Goal: Task Accomplishment & Management: Manage account settings

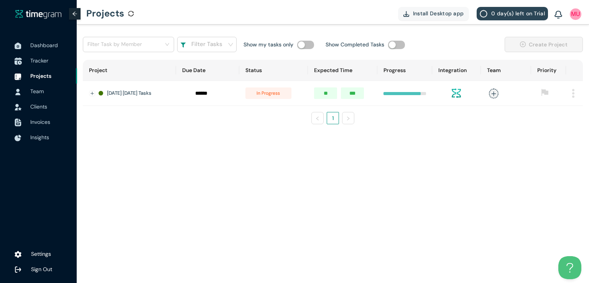
click at [35, 60] on span "Tracker" at bounding box center [39, 60] width 18 height 7
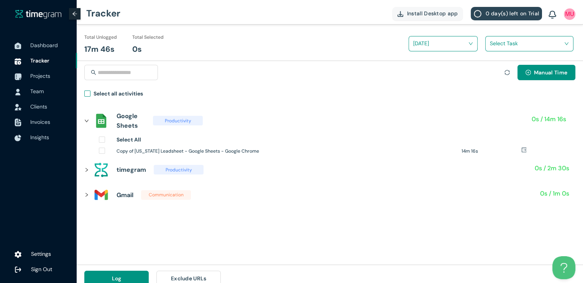
click at [91, 92] on span "Select all activities" at bounding box center [118, 94] width 56 height 11
click at [493, 44] on input "search" at bounding box center [527, 44] width 74 height 12
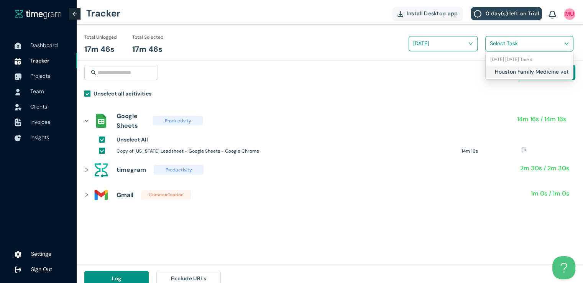
click at [494, 73] on div "Houston Family Medicine vetting" at bounding box center [529, 72] width 87 height 12
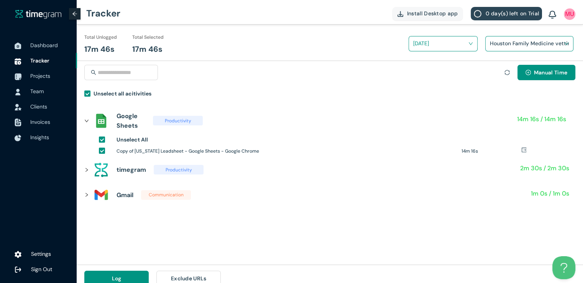
scroll to position [9, 0]
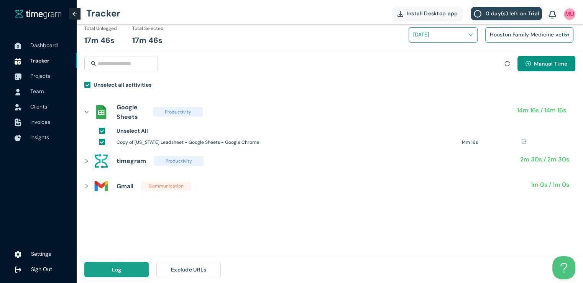
click at [115, 266] on span "Log" at bounding box center [117, 269] width 10 height 8
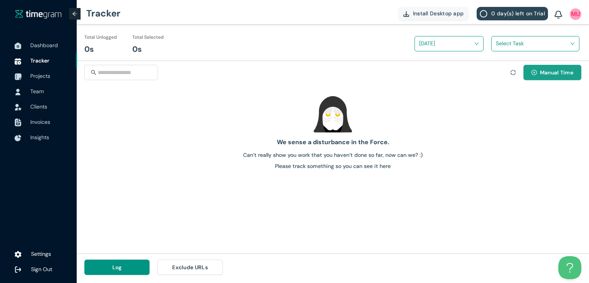
click at [537, 74] on button "Manual Time" at bounding box center [552, 72] width 58 height 15
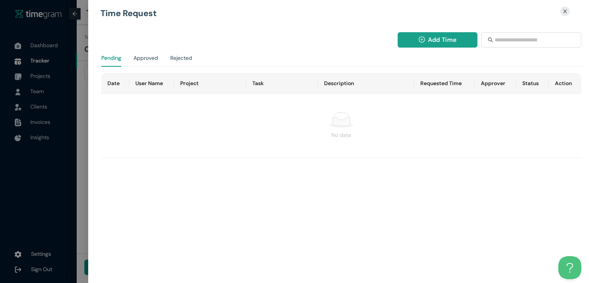
click at [434, 44] on span "Add Time" at bounding box center [442, 40] width 28 height 10
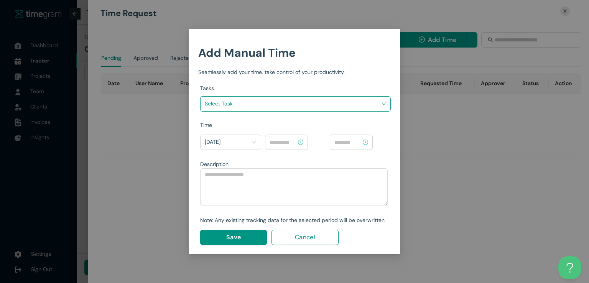
click at [359, 102] on input "search" at bounding box center [293, 104] width 176 height 12
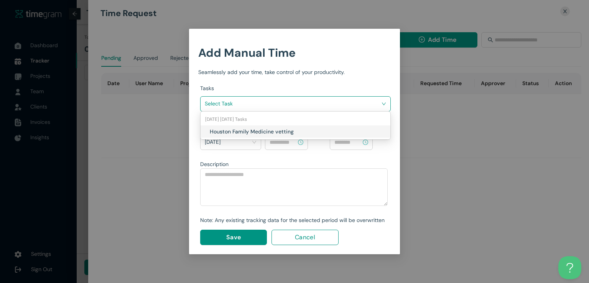
click at [294, 131] on h1 "Houston Family Medicine vetting" at bounding box center [255, 131] width 90 height 8
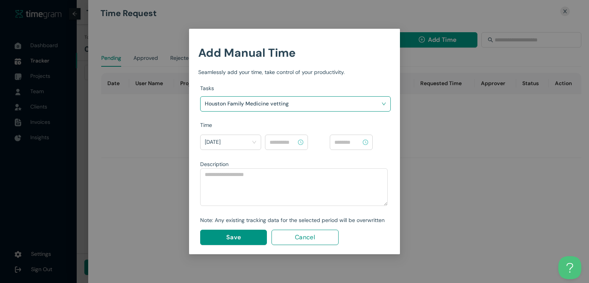
click at [283, 141] on input at bounding box center [282, 142] width 27 height 8
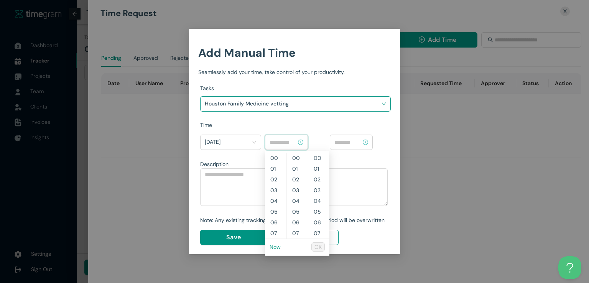
click at [276, 246] on link "Now" at bounding box center [274, 246] width 11 height 7
type input "********"
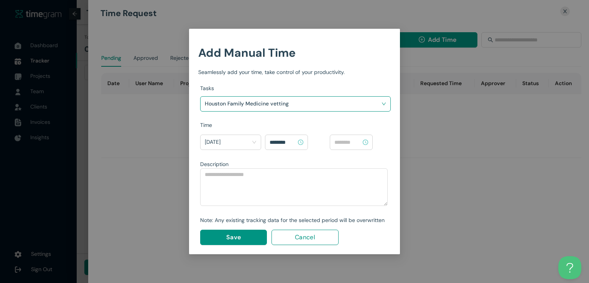
click at [123, 145] on div "Add Manual Time Seamlessly add your time, take control of your productivity. Ta…" at bounding box center [294, 141] width 589 height 283
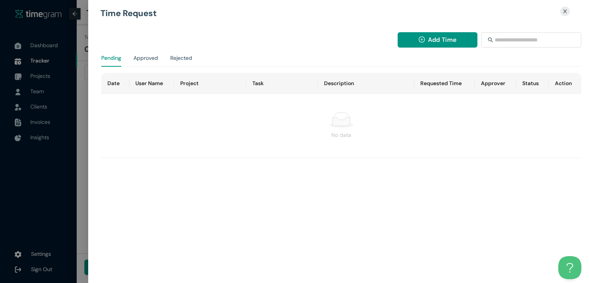
click at [50, 49] on div at bounding box center [294, 141] width 589 height 283
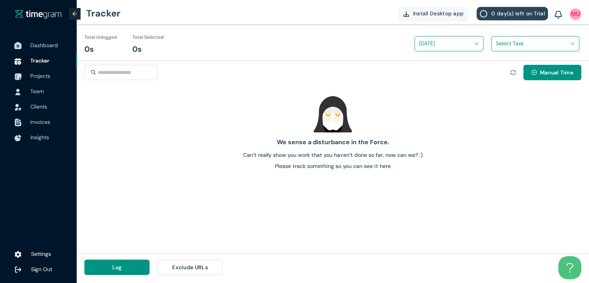
click at [49, 46] on span "Dashboard" at bounding box center [44, 45] width 28 height 7
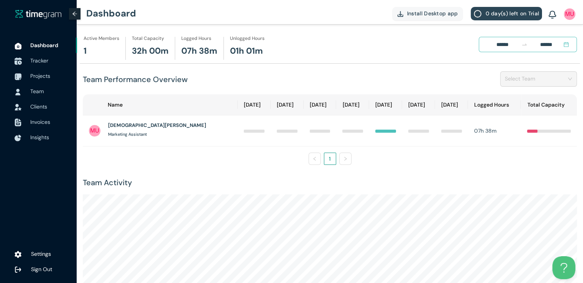
click at [44, 59] on span "Tracker" at bounding box center [39, 60] width 18 height 7
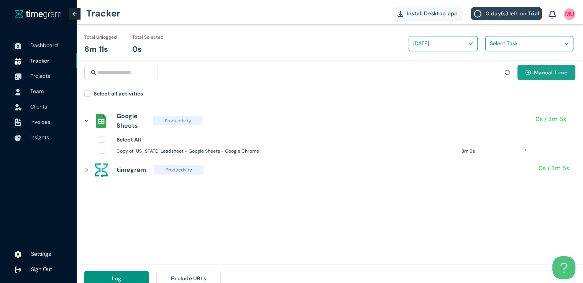
click at [526, 72] on icon "plus-circle" at bounding box center [528, 72] width 5 height 5
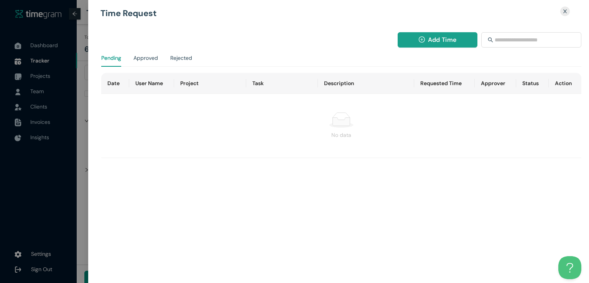
click at [425, 43] on button "Add Time" at bounding box center [438, 39] width 80 height 15
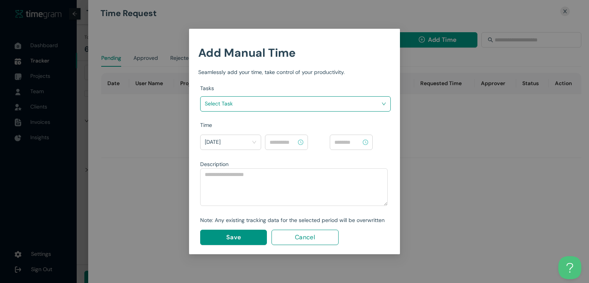
click at [356, 100] on input "search" at bounding box center [293, 104] width 176 height 12
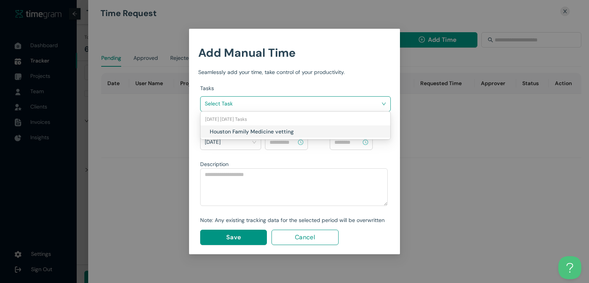
click at [286, 135] on div "Houston Family Medicine vetting" at bounding box center [295, 131] width 190 height 12
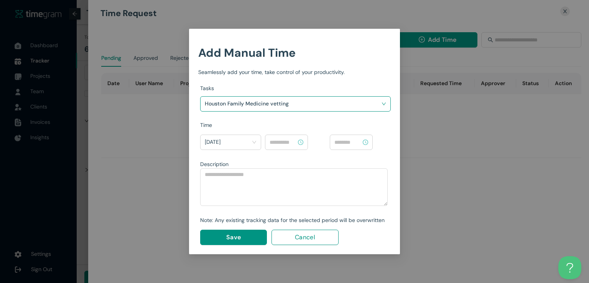
click at [292, 143] on input at bounding box center [282, 142] width 27 height 8
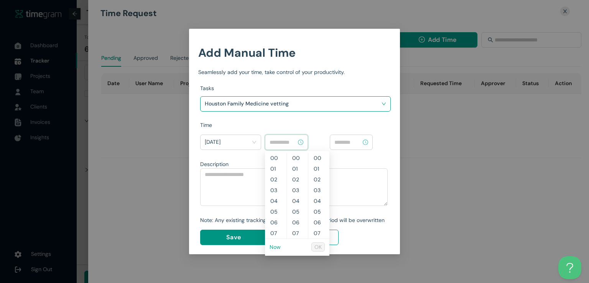
click at [277, 245] on link "Now" at bounding box center [274, 246] width 11 height 7
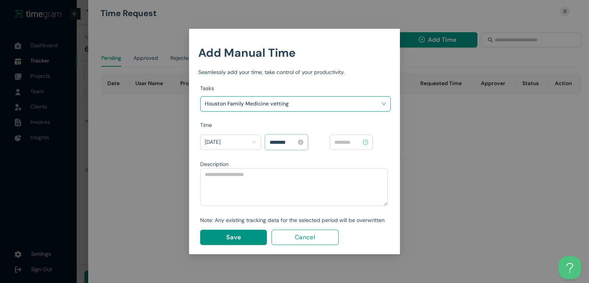
scroll to position [526, 0]
click at [274, 141] on input "********" at bounding box center [282, 142] width 27 height 8
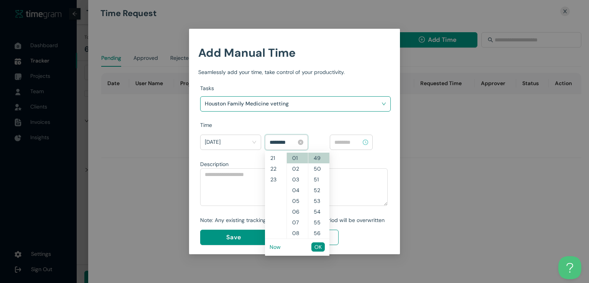
scroll to position [215, 0]
click at [282, 141] on input "********" at bounding box center [282, 142] width 27 height 8
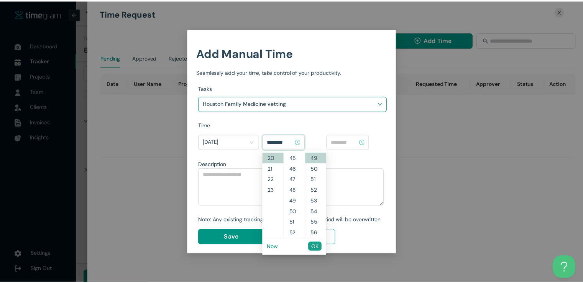
scroll to position [451, 0]
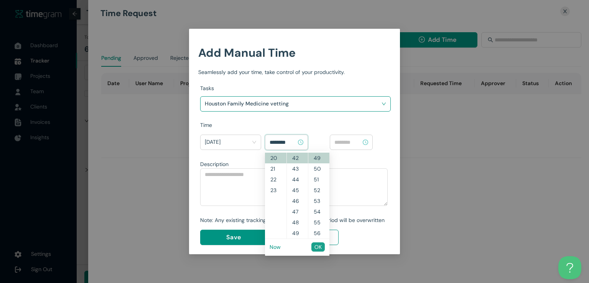
click at [313, 249] on button "OK" at bounding box center [317, 246] width 13 height 9
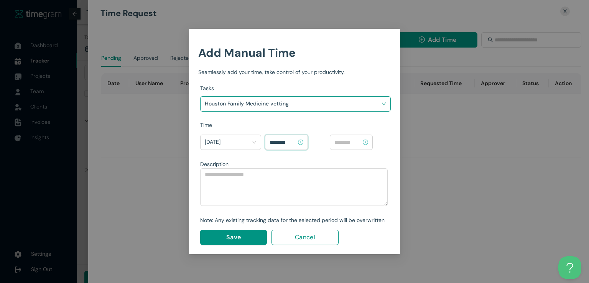
type input "********"
click at [350, 141] on input at bounding box center [347, 142] width 27 height 8
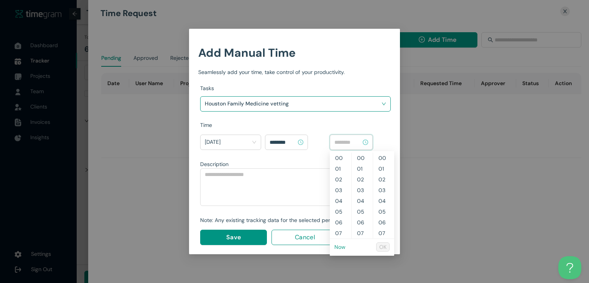
click at [340, 249] on link "Now" at bounding box center [339, 246] width 11 height 7
type input "********"
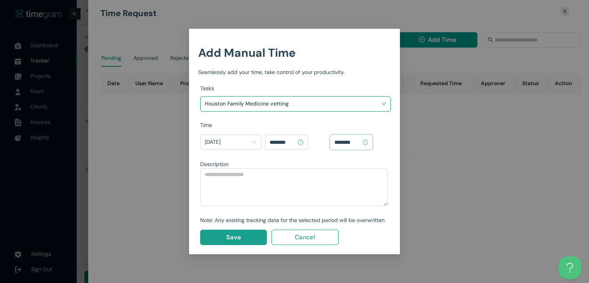
click at [254, 234] on button "Save" at bounding box center [233, 237] width 67 height 15
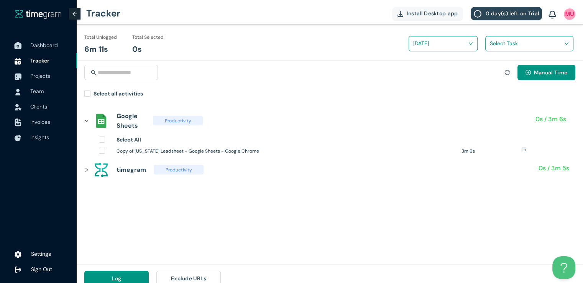
click at [37, 46] on span "Dashboard" at bounding box center [44, 45] width 28 height 7
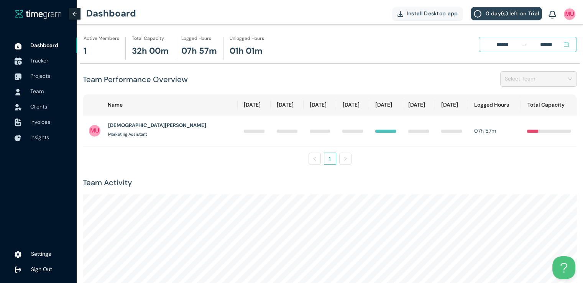
click at [35, 59] on span "Tracker" at bounding box center [39, 60] width 18 height 7
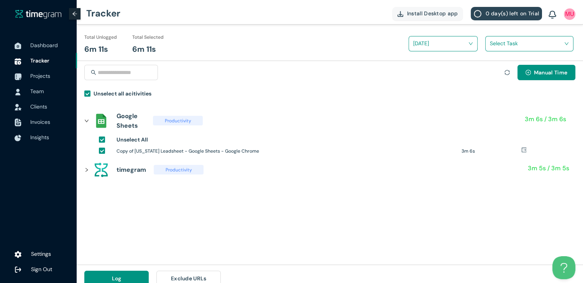
click at [498, 45] on input "search" at bounding box center [527, 44] width 74 height 12
click at [493, 70] on div "Houston Family Medicine vetting" at bounding box center [529, 72] width 87 height 12
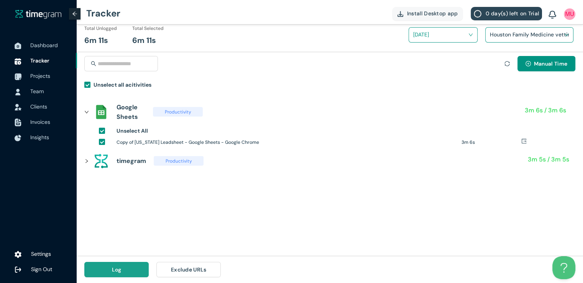
click at [129, 264] on button "Log" at bounding box center [116, 269] width 64 height 15
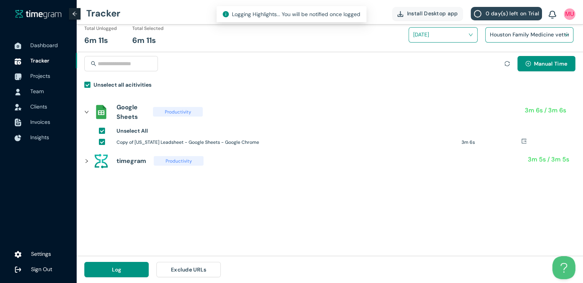
scroll to position [0, 0]
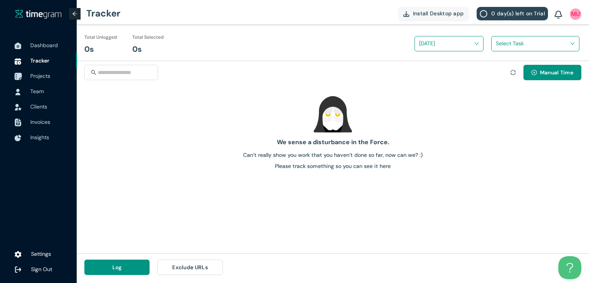
click at [44, 77] on span "Projects" at bounding box center [40, 75] width 20 height 7
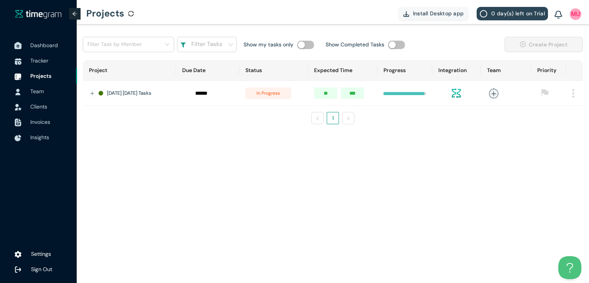
click at [46, 46] on span "Dashboard" at bounding box center [44, 45] width 28 height 7
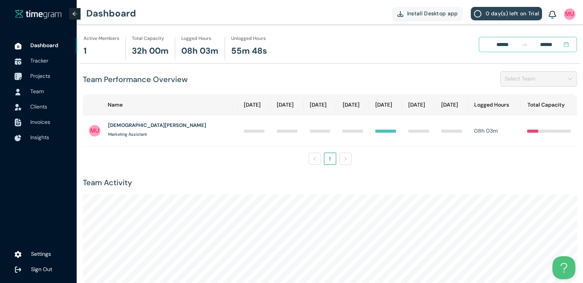
click at [37, 79] on span "Projects" at bounding box center [40, 75] width 20 height 7
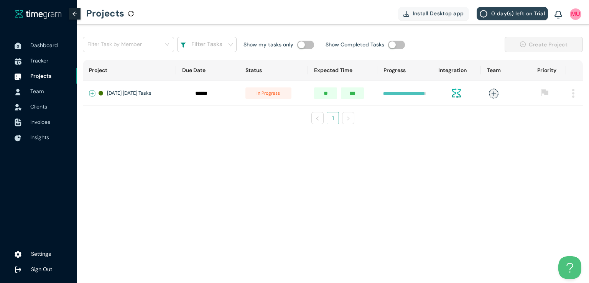
click at [90, 95] on button "Expand row" at bounding box center [92, 93] width 6 height 6
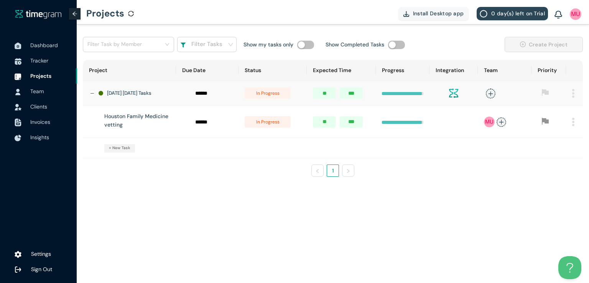
click at [273, 126] on span "in progress" at bounding box center [268, 122] width 46 height 12
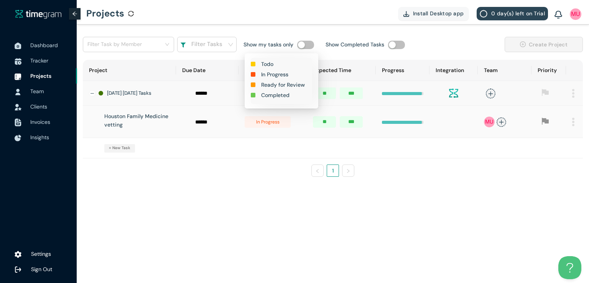
click at [279, 99] on h1 "Completed" at bounding box center [275, 95] width 28 height 8
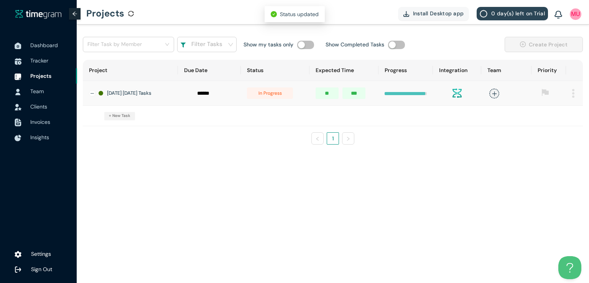
click at [271, 95] on span "in progress" at bounding box center [270, 93] width 46 height 12
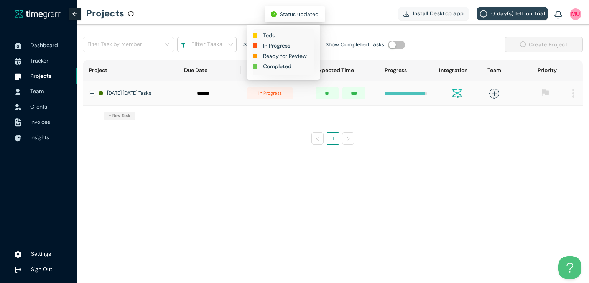
click at [281, 67] on h1 "Completed" at bounding box center [277, 66] width 28 height 8
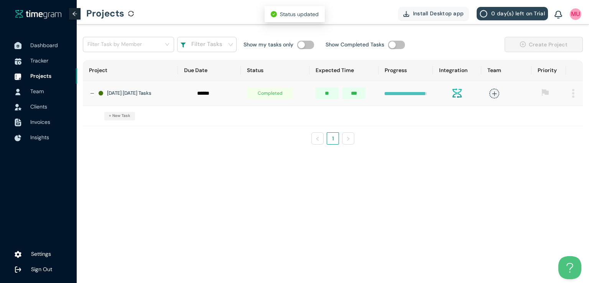
click at [40, 43] on span "Dashboard" at bounding box center [44, 45] width 28 height 7
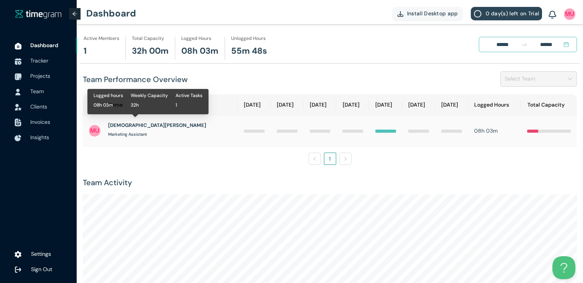
click at [132, 127] on h1 "[DEMOGRAPHIC_DATA][PERSON_NAME]" at bounding box center [157, 126] width 98 height 8
